Goal: Entertainment & Leisure: Consume media (video, audio)

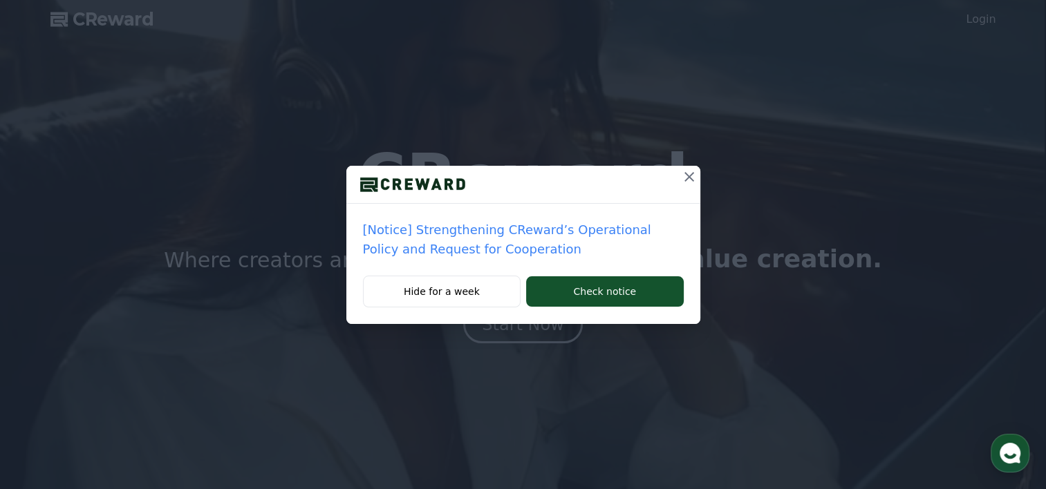
click at [556, 229] on p "[Notice] Strengthening CReward’s Operational Policy and Request for Cooperation" at bounding box center [523, 240] width 321 height 39
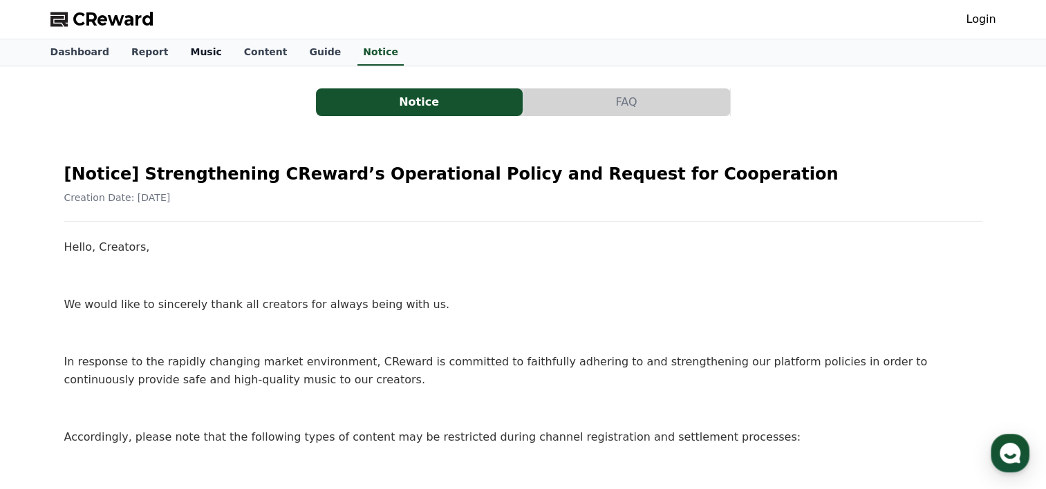
click at [189, 55] on link "Music" at bounding box center [205, 52] width 53 height 26
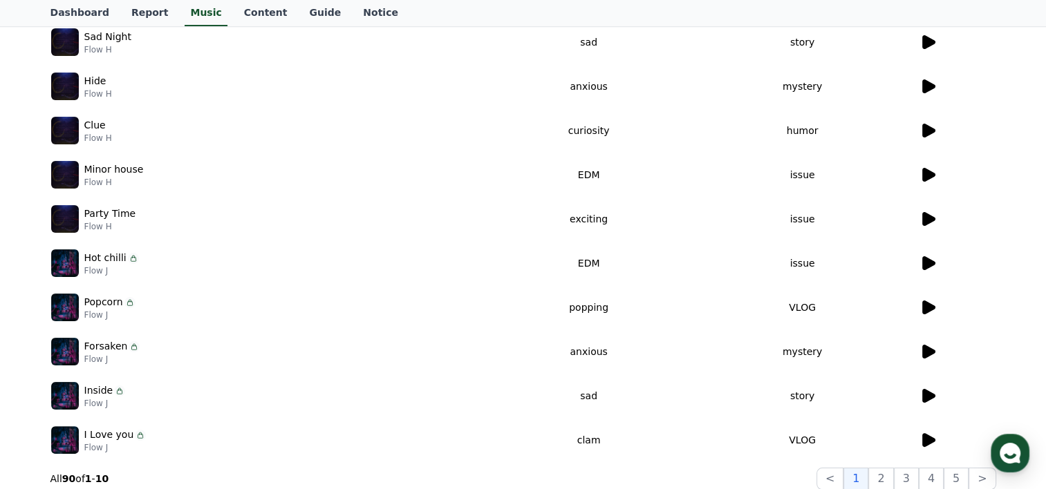
scroll to position [2, 0]
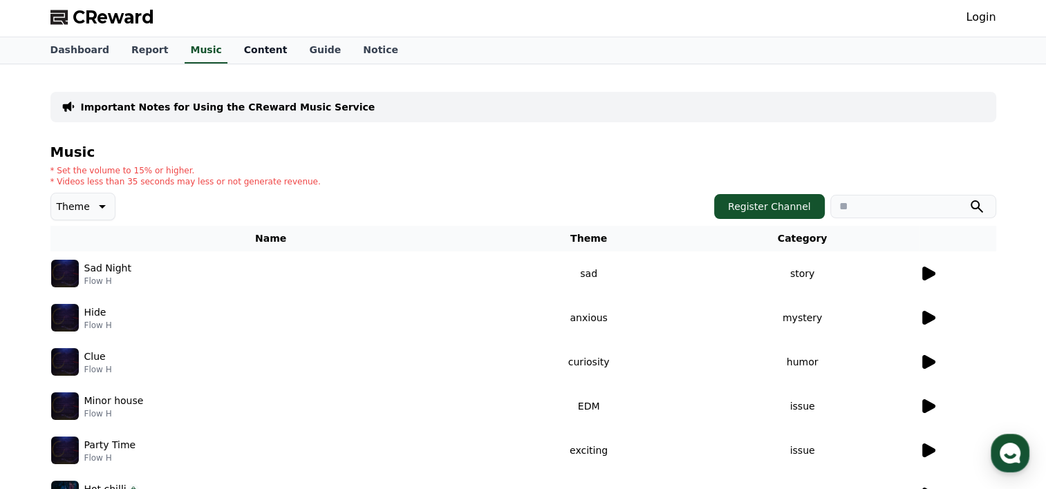
click at [241, 54] on link "Content" at bounding box center [266, 50] width 66 height 26
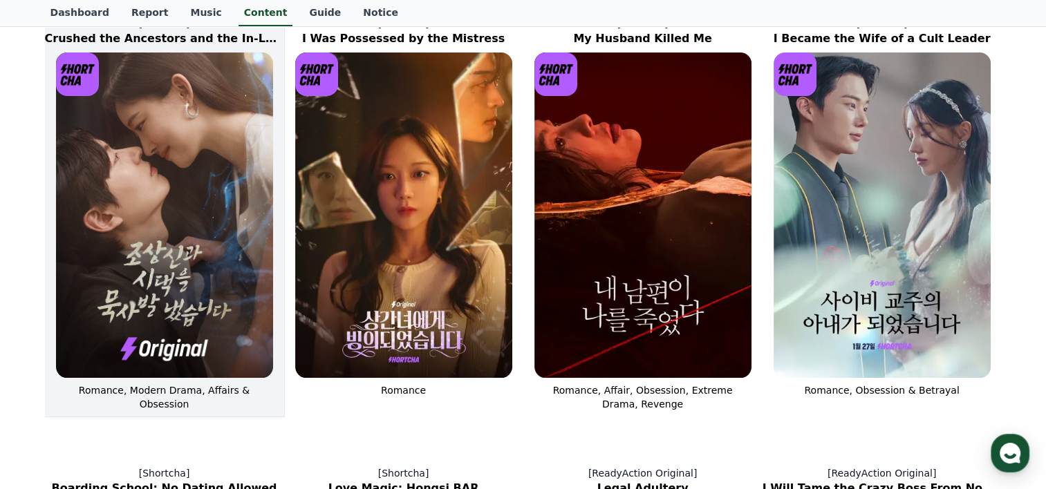
scroll to position [277, 0]
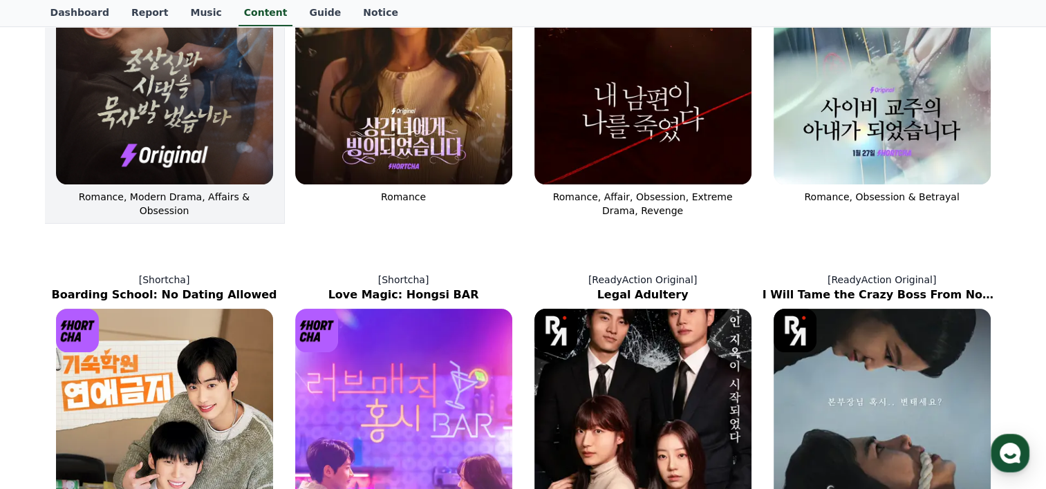
click at [197, 107] on img at bounding box center [164, 22] width 217 height 326
